Goal: Task Accomplishment & Management: Manage account settings

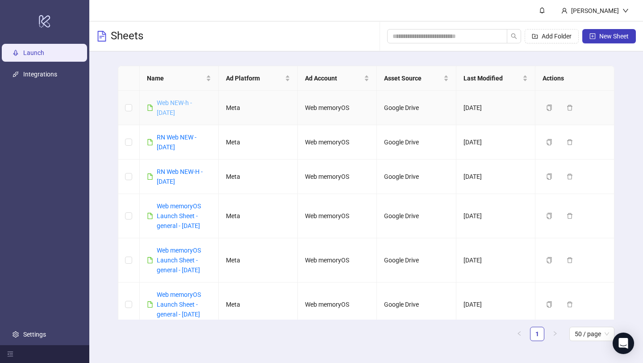
click at [173, 106] on link "Web NEW-h - [DATE]" at bounding box center [174, 107] width 35 height 17
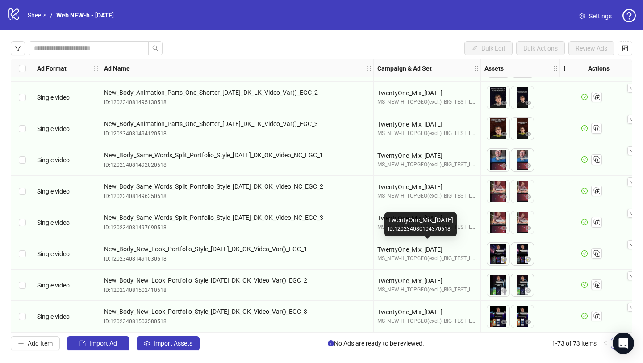
scroll to position [2031, 4]
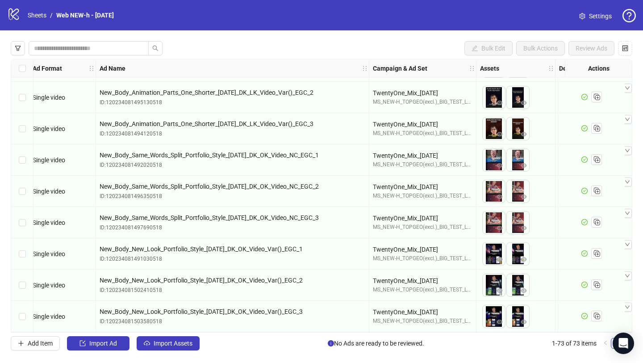
click at [15, 16] on icon "logo/logo-mobile" at bounding box center [13, 13] width 13 height 13
click at [8, 15] on icon "logo/logo-mobile" at bounding box center [13, 13] width 13 height 13
click at [601, 15] on span "Settings" at bounding box center [600, 16] width 23 height 10
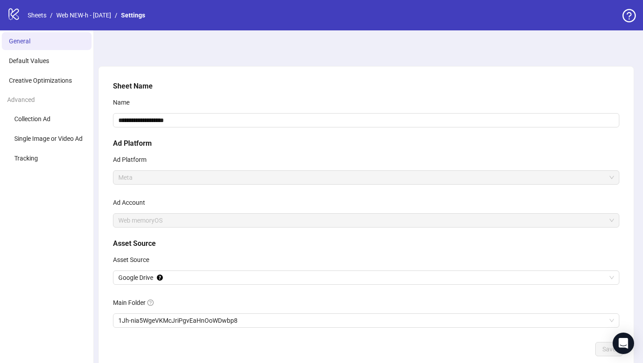
click at [160, 219] on span "Web memoryOS" at bounding box center [366, 219] width 496 height 13
click at [161, 221] on span "Web memoryOS" at bounding box center [366, 219] width 496 height 13
click at [137, 219] on span "Web memoryOS" at bounding box center [366, 219] width 496 height 13
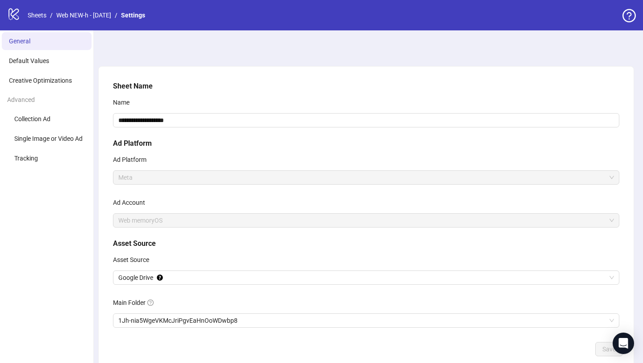
click at [137, 219] on span "Web memoryOS" at bounding box center [366, 219] width 496 height 13
click at [28, 48] on li "General" at bounding box center [47, 41] width 90 height 18
click at [135, 178] on span "Meta" at bounding box center [366, 177] width 496 height 13
click at [132, 218] on span "Web memoryOS" at bounding box center [366, 219] width 496 height 13
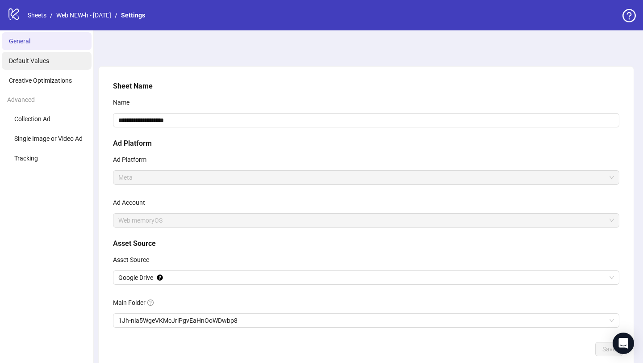
click at [58, 62] on li "Default Values" at bounding box center [47, 61] width 90 height 18
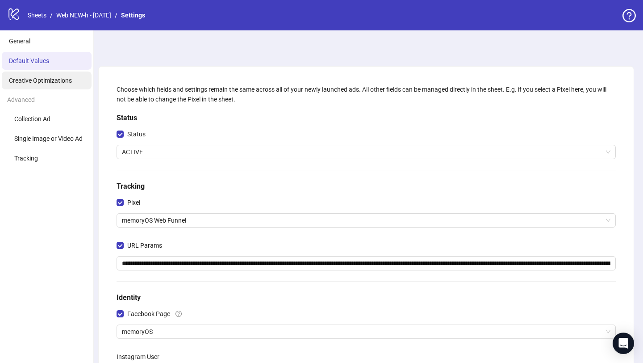
click at [48, 81] on span "Creative Optimizations" at bounding box center [40, 80] width 63 height 7
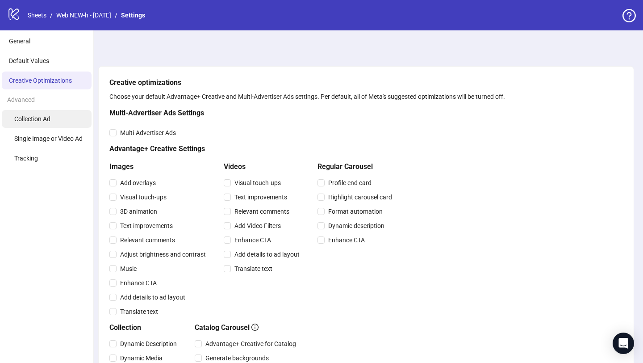
click at [63, 125] on li "Collection Ad" at bounding box center [47, 119] width 90 height 18
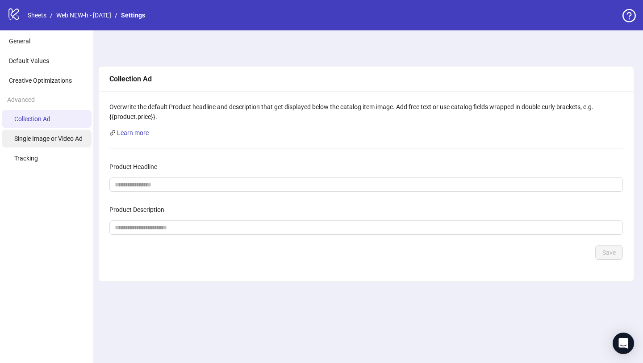
click at [60, 142] on span "Single Image or Video Ad" at bounding box center [48, 138] width 68 height 7
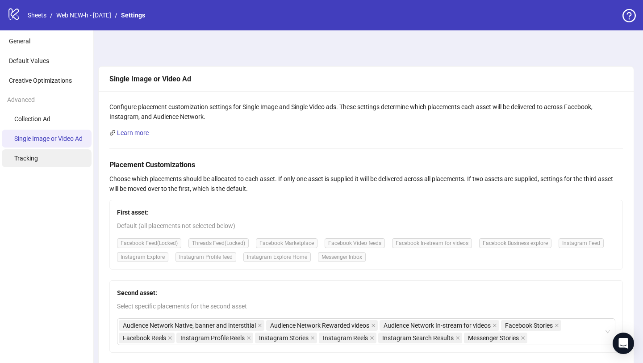
click at [49, 158] on li "Tracking" at bounding box center [47, 158] width 90 height 18
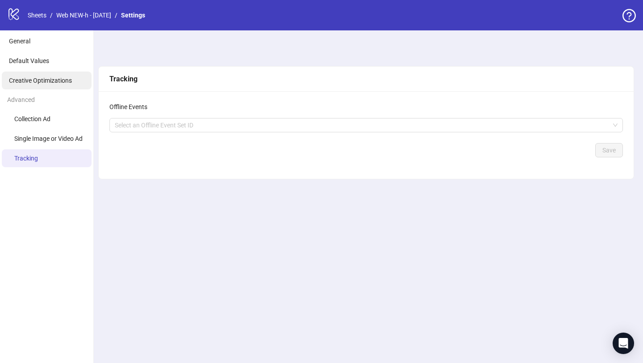
click at [65, 77] on span "Creative Optimizations" at bounding box center [40, 80] width 63 height 7
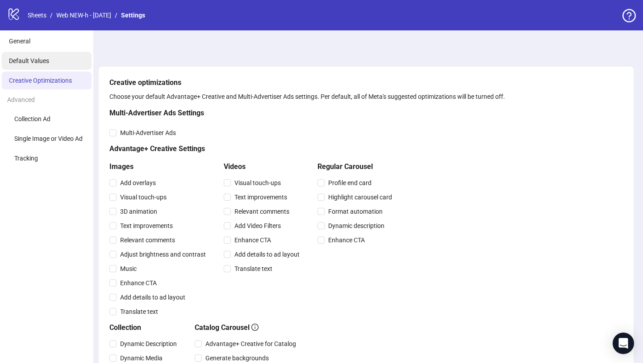
click at [63, 64] on li "Default Values" at bounding box center [47, 61] width 90 height 18
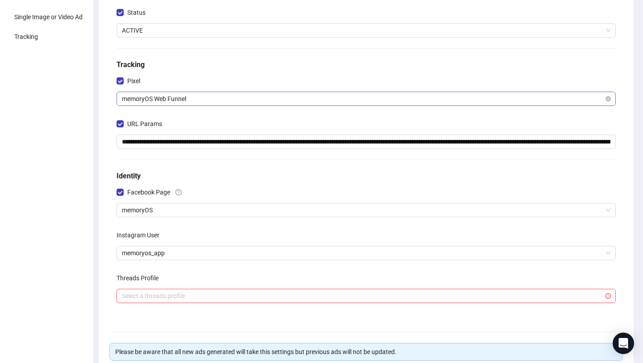
scroll to position [141, 0]
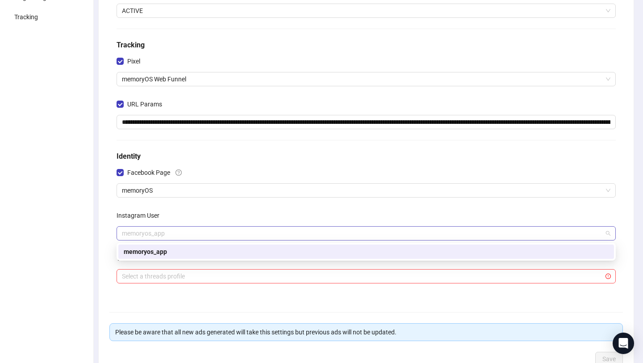
click at [226, 234] on span "memoryos_app" at bounding box center [366, 232] width 489 height 13
click at [236, 218] on div "Instagram User" at bounding box center [366, 217] width 499 height 18
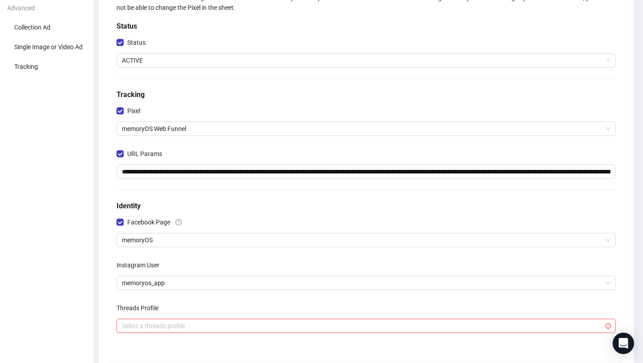
scroll to position [16, 0]
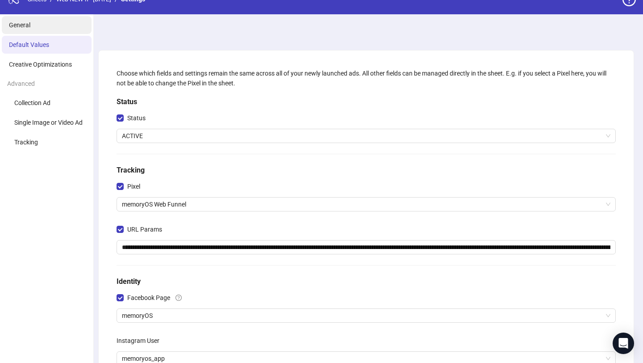
click at [46, 21] on li "General" at bounding box center [47, 25] width 90 height 18
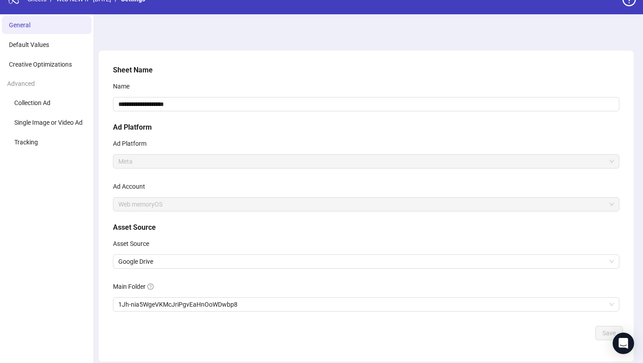
click at [166, 207] on span "Web memoryOS" at bounding box center [366, 203] width 496 height 13
